Goal: Information Seeking & Learning: Learn about a topic

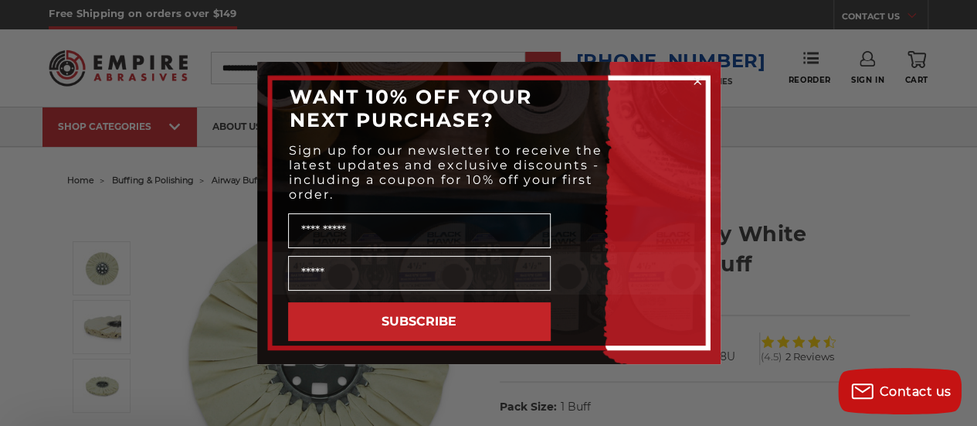
click at [142, 354] on div "Close dialog WANT 10% OFF YOUR NEXT PURCHASE? Sign up for our newsletter to rec…" at bounding box center [488, 213] width 977 height 426
click at [698, 83] on circle "Close dialog" at bounding box center [697, 81] width 15 height 15
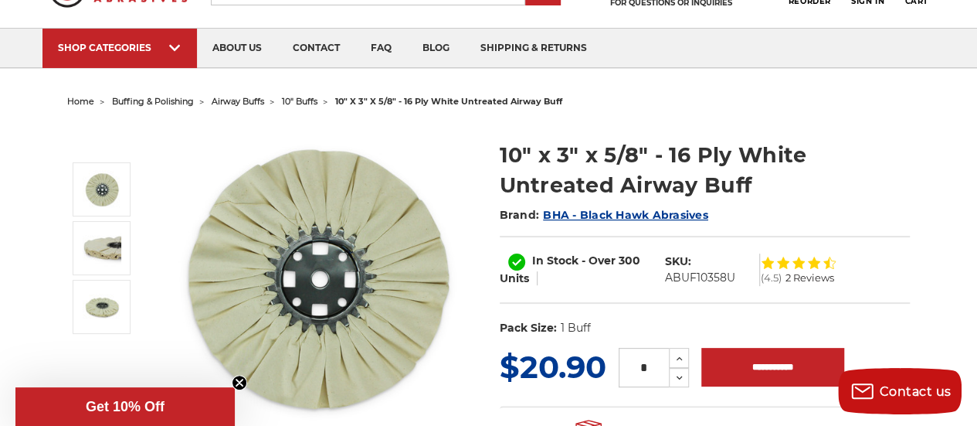
scroll to position [93, 0]
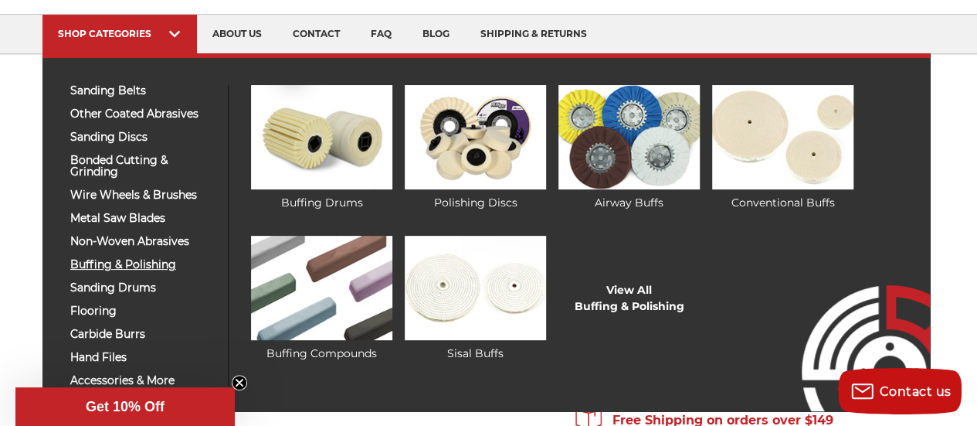
click at [99, 261] on span "buffing & polishing" at bounding box center [143, 265] width 147 height 12
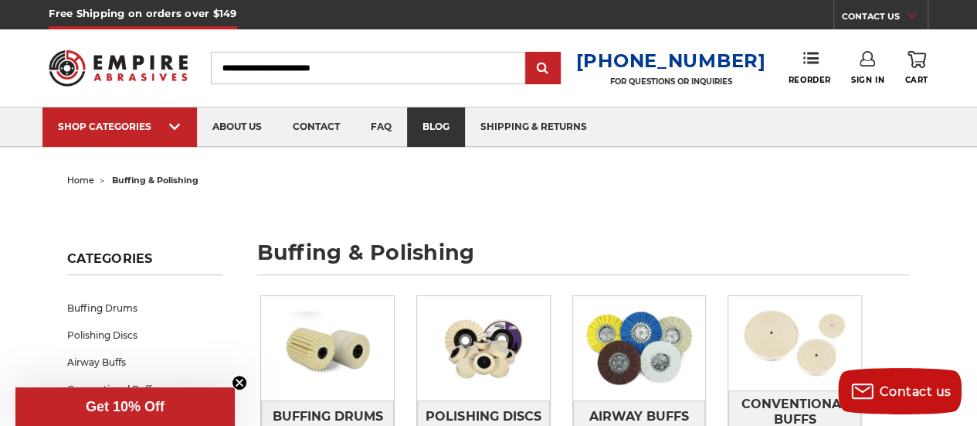
click at [447, 124] on link "blog" at bounding box center [436, 126] width 58 height 39
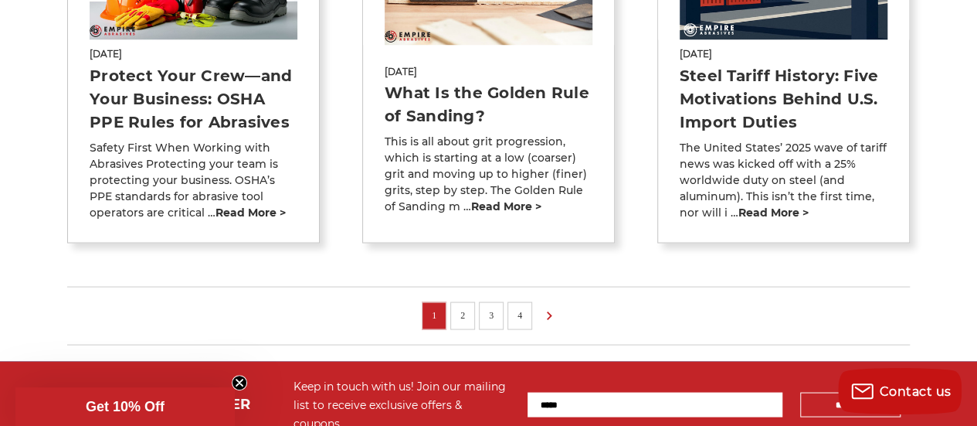
scroll to position [1329, 0]
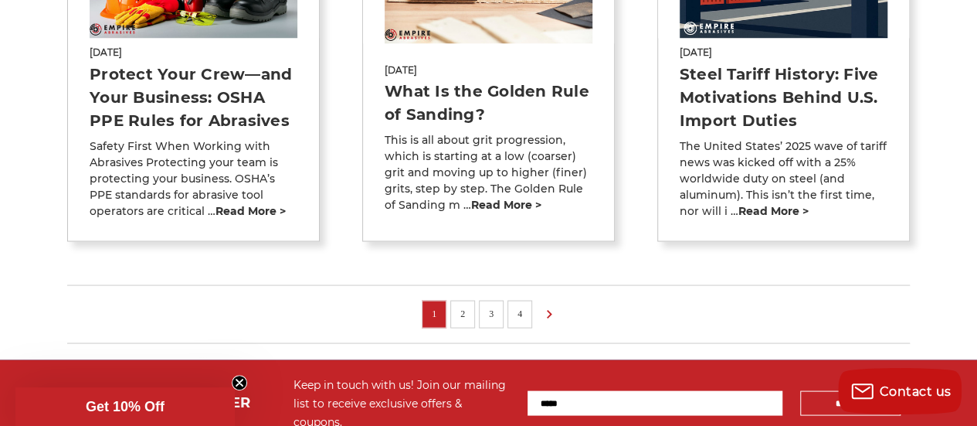
click at [461, 304] on link "2" at bounding box center [462, 312] width 15 height 17
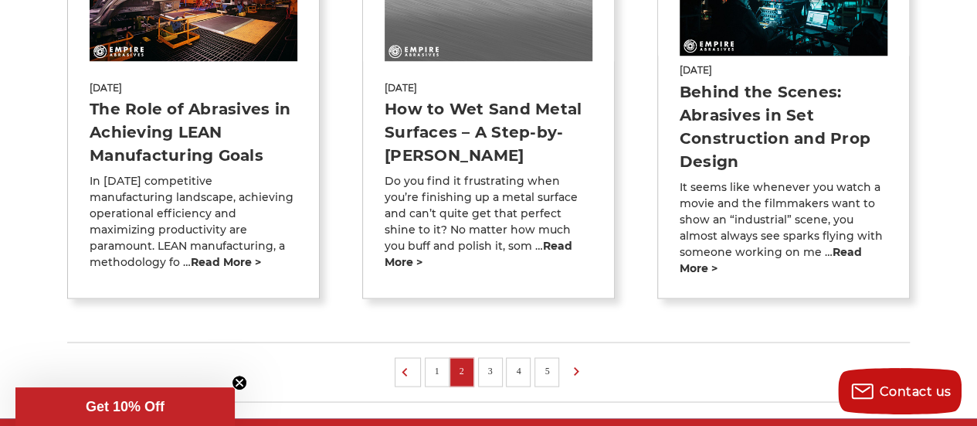
scroll to position [1298, 0]
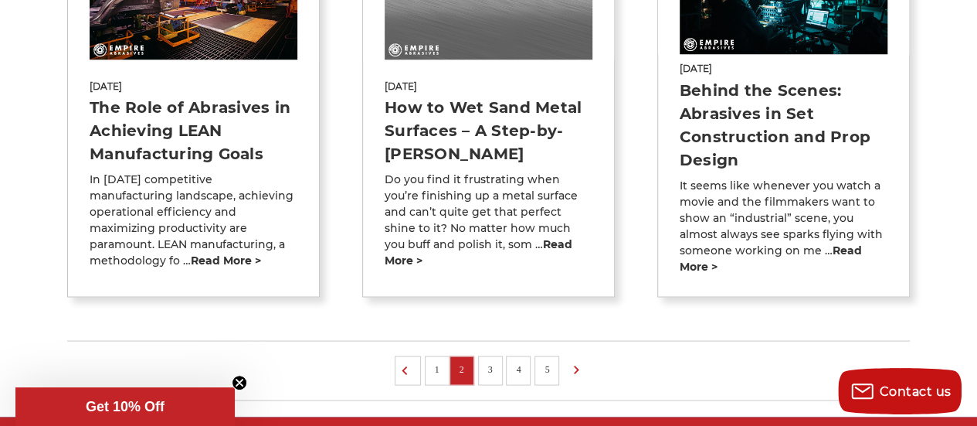
click at [492, 365] on link "3" at bounding box center [490, 368] width 15 height 17
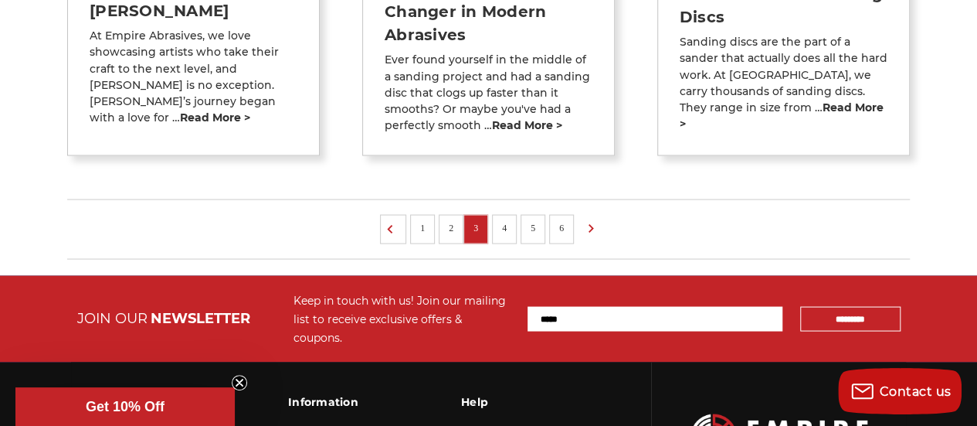
scroll to position [1462, 0]
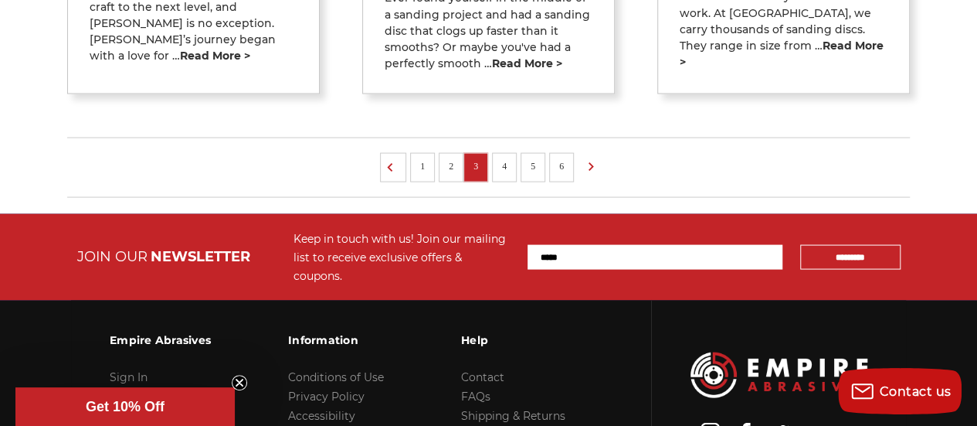
click at [501, 157] on link "4" at bounding box center [504, 165] width 15 height 17
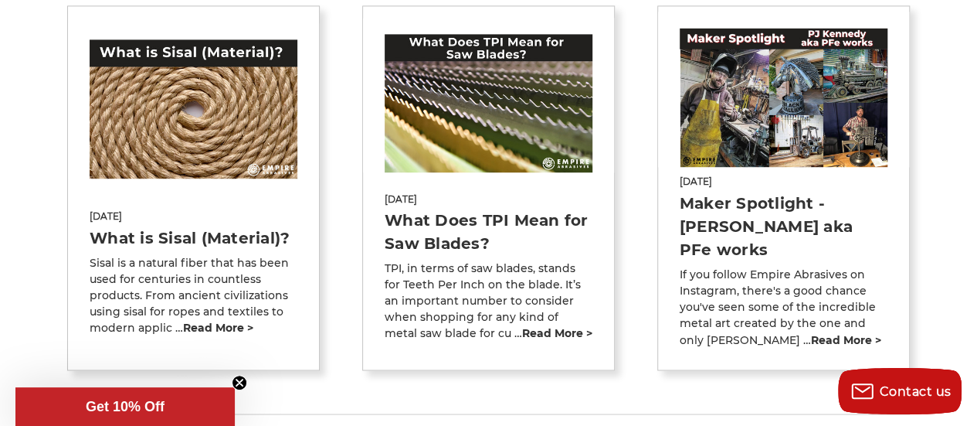
scroll to position [750, 0]
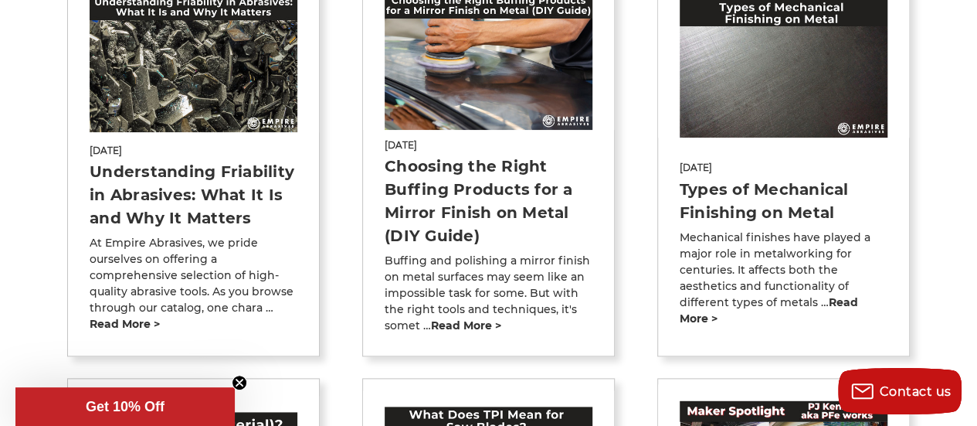
click at [779, 180] on link "Types of Mechanical Finishing on Metal" at bounding box center [764, 201] width 169 height 42
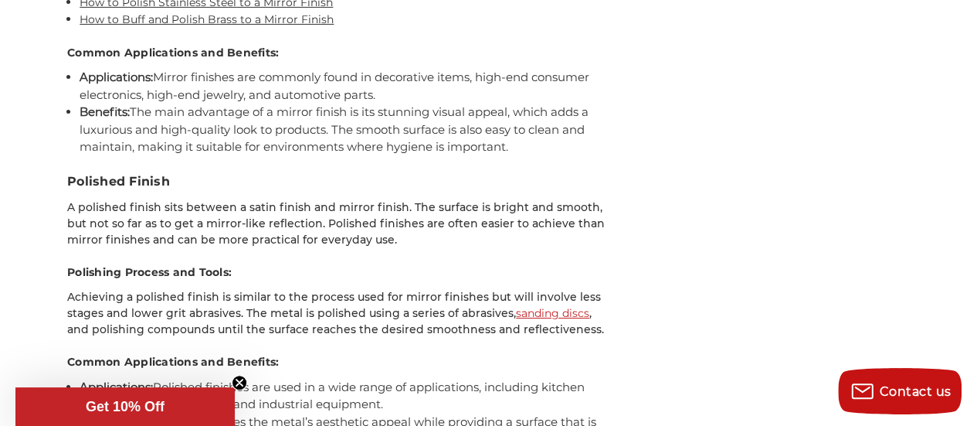
scroll to position [2632, 0]
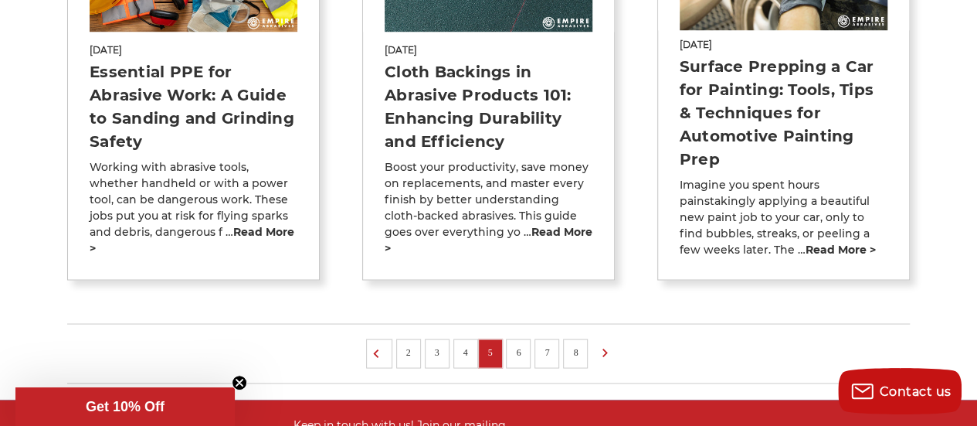
scroll to position [1318, 0]
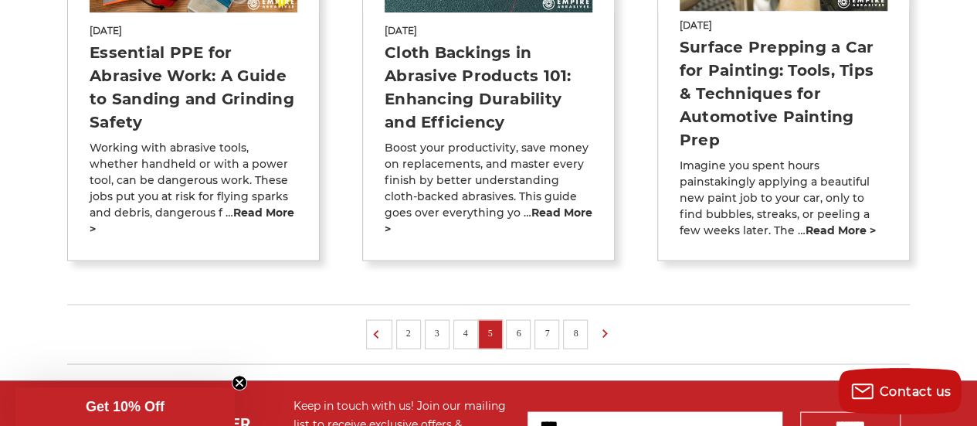
click at [518, 324] on link "6" at bounding box center [518, 332] width 15 height 17
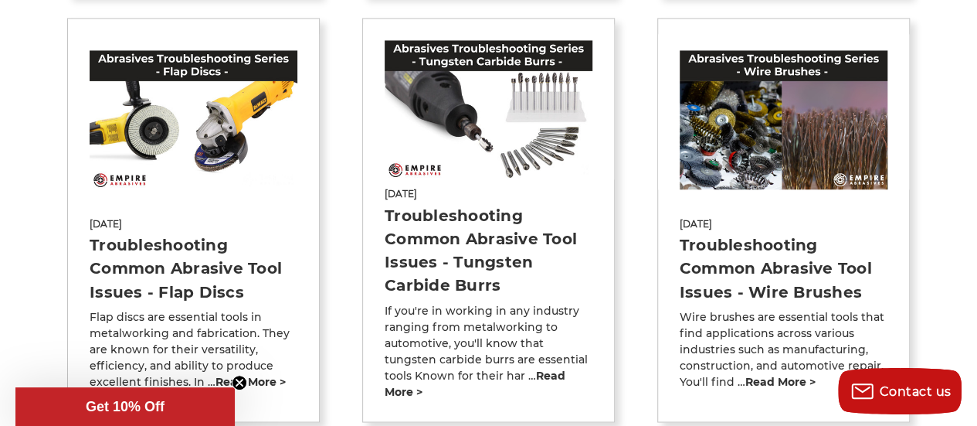
scroll to position [1174, 0]
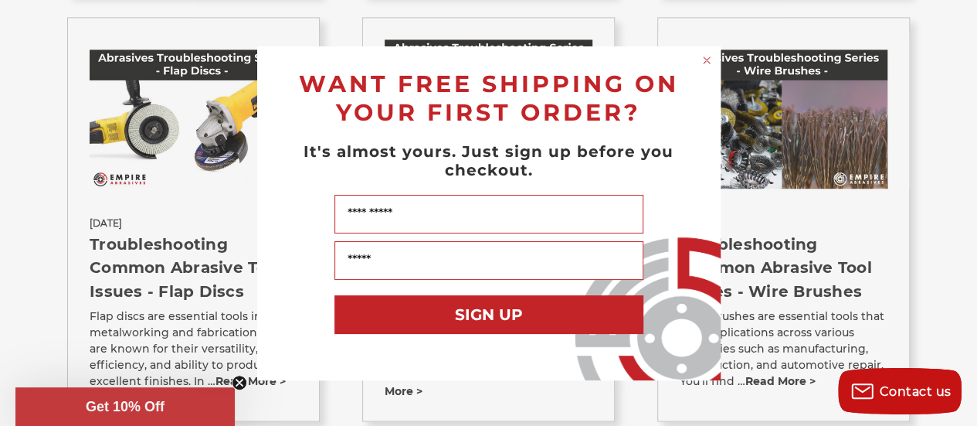
click at [714, 59] on circle "Close dialog" at bounding box center [706, 60] width 15 height 15
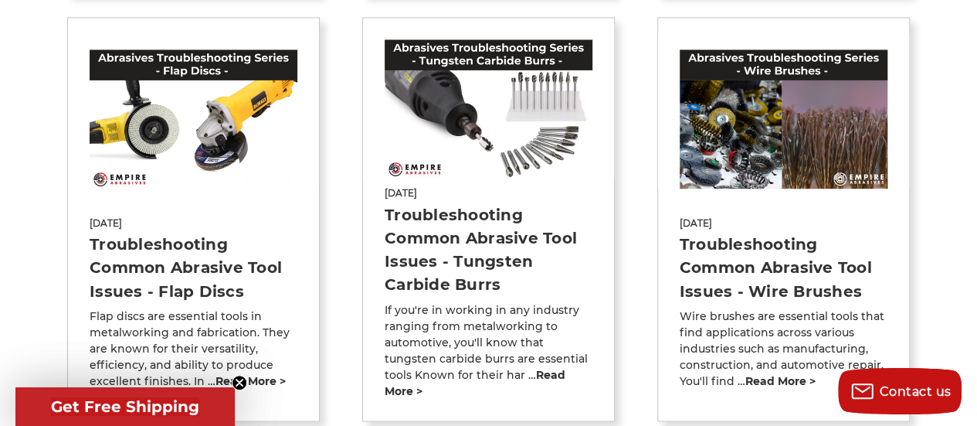
scroll to position [1546, 0]
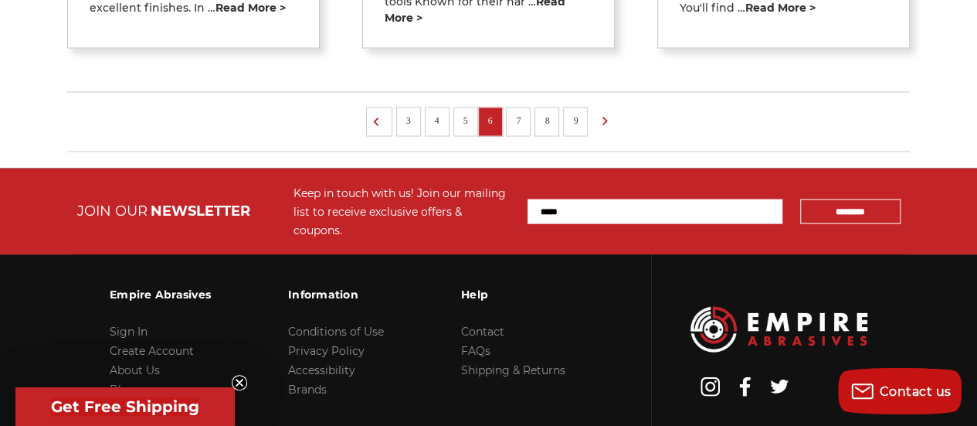
click at [519, 112] on link "7" at bounding box center [518, 120] width 15 height 17
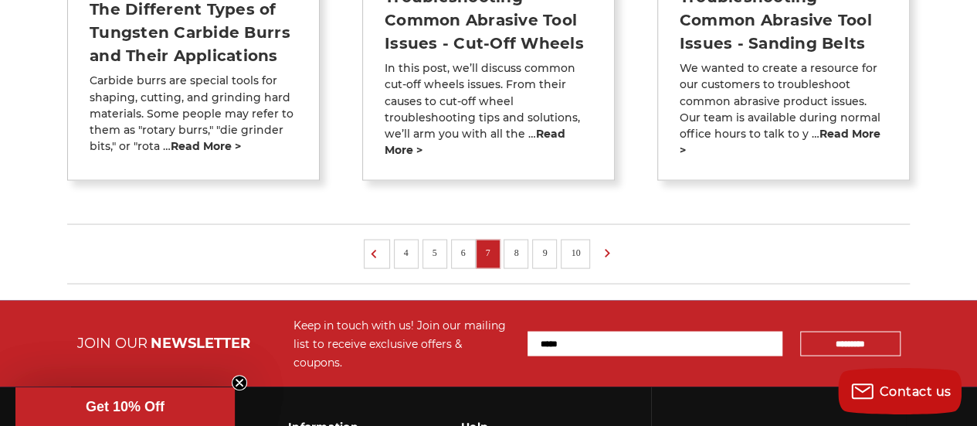
scroll to position [1369, 0]
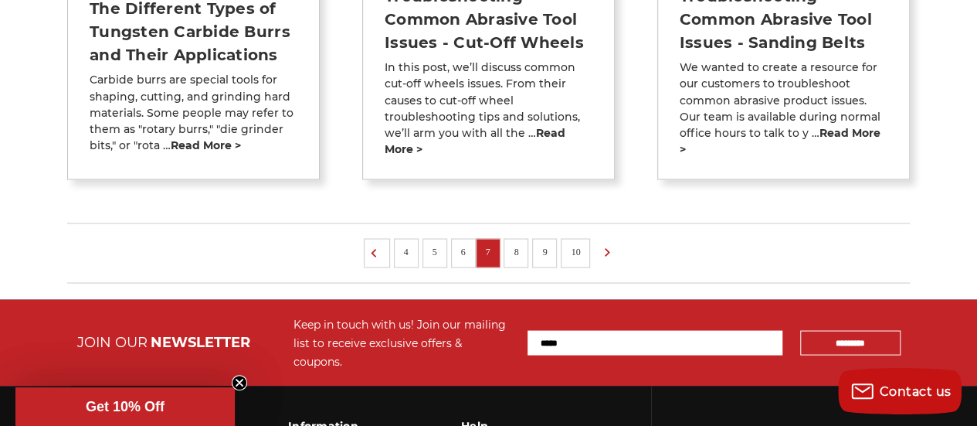
click at [518, 243] on link "8" at bounding box center [515, 251] width 15 height 17
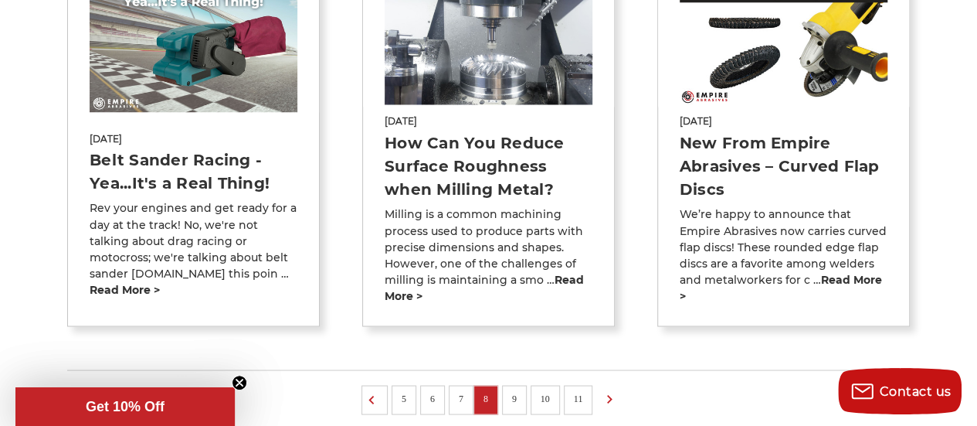
scroll to position [1266, 0]
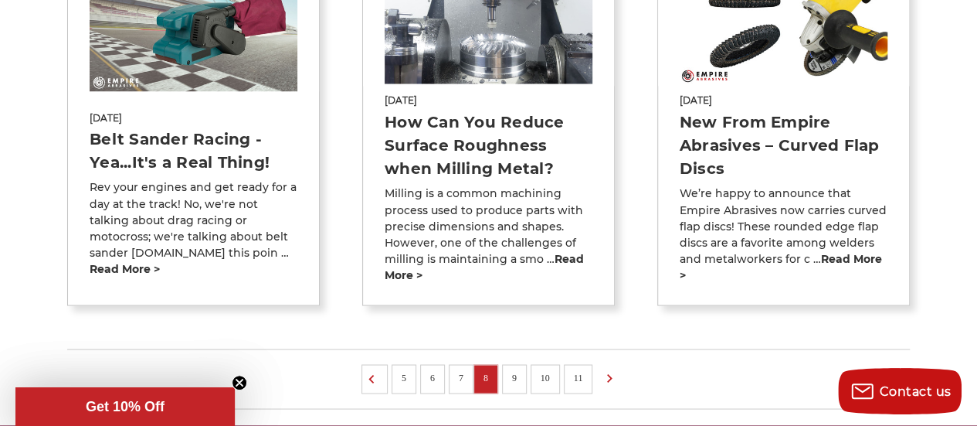
click at [515, 369] on link "9" at bounding box center [514, 377] width 15 height 17
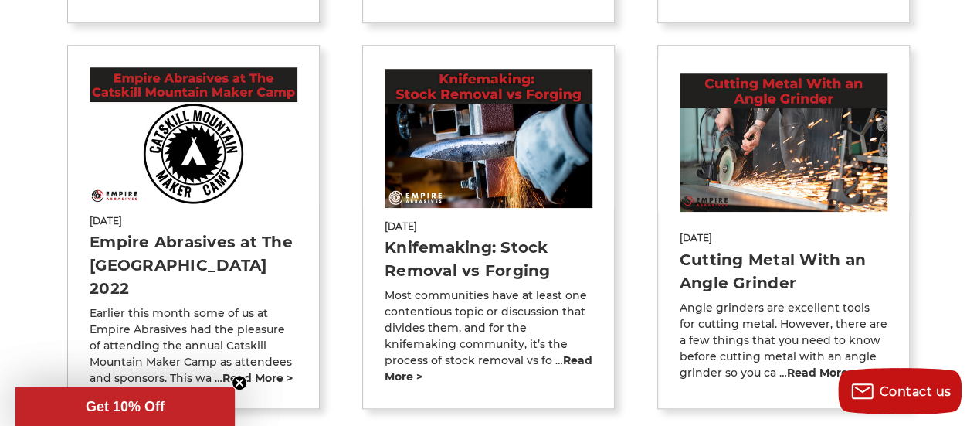
scroll to position [295, 0]
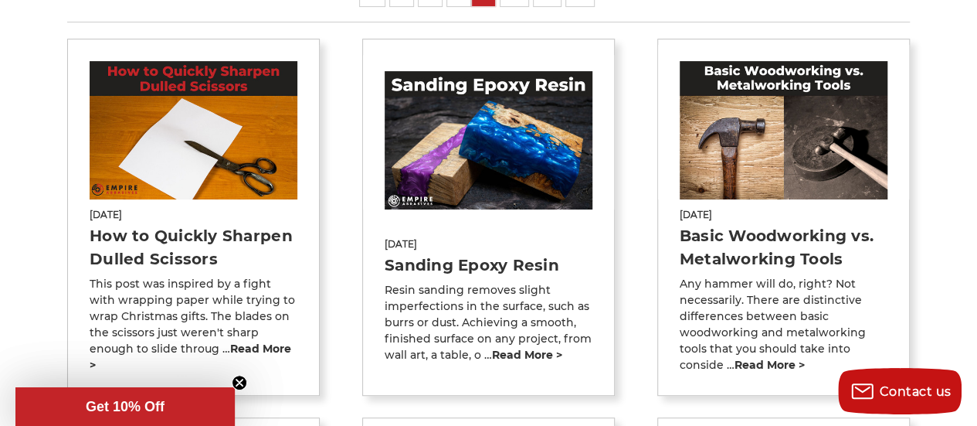
click at [202, 181] on img at bounding box center [194, 130] width 208 height 138
